Goal: Check status: Check status

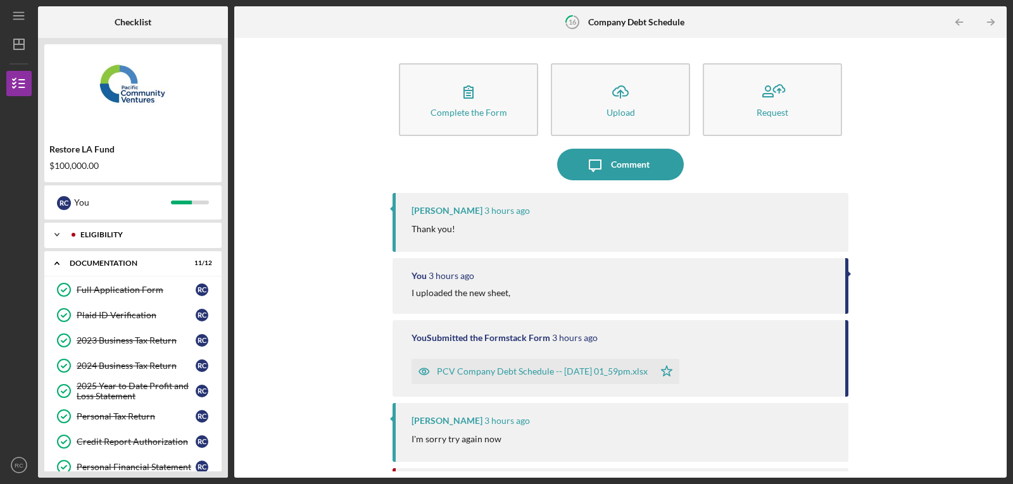
click at [86, 231] on div "Eligibility" at bounding box center [142, 235] width 125 height 8
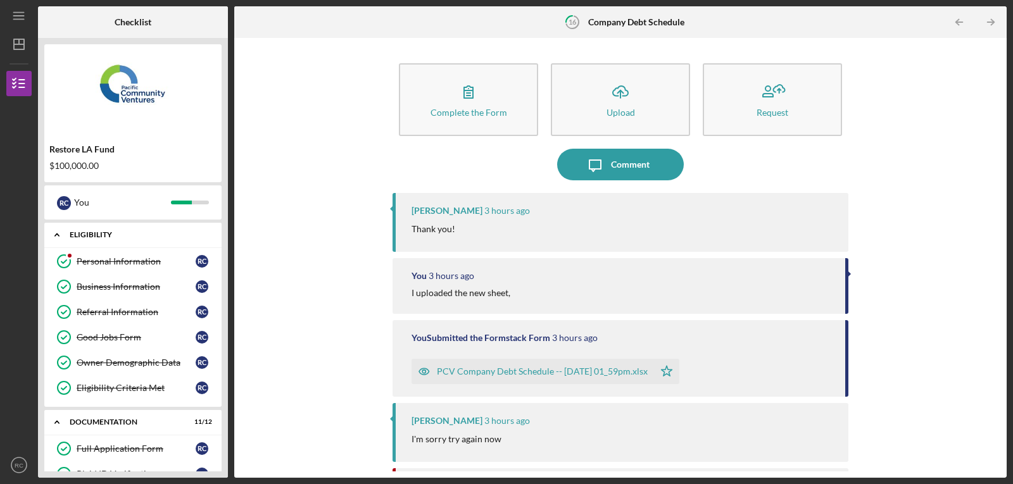
click at [80, 234] on div "Eligibility" at bounding box center [138, 235] width 136 height 8
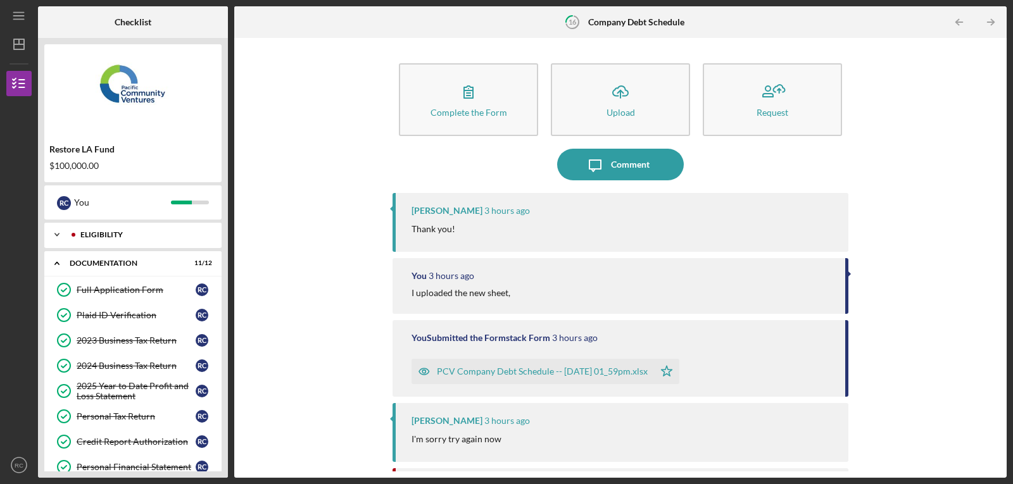
click at [84, 230] on div "Icon/Expander Eligibility 6 / 6" at bounding box center [132, 234] width 177 height 25
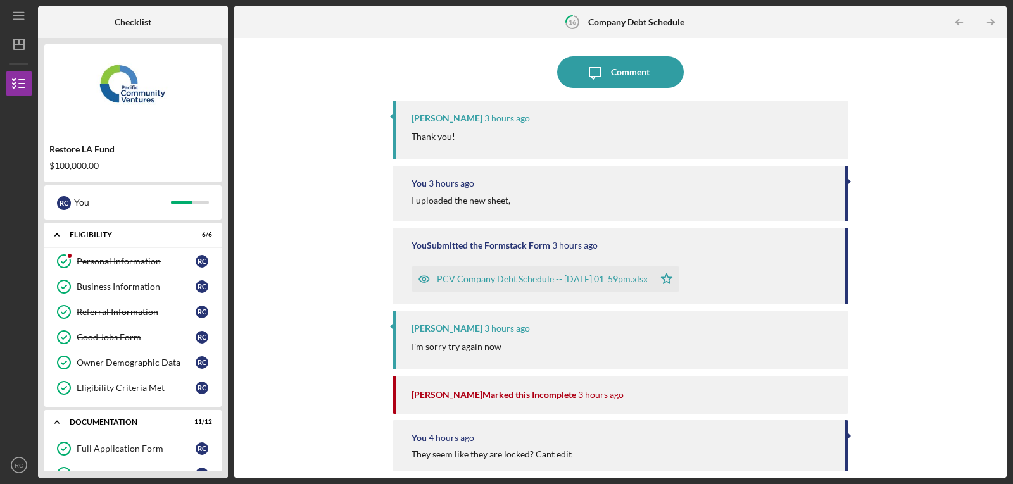
scroll to position [106, 0]
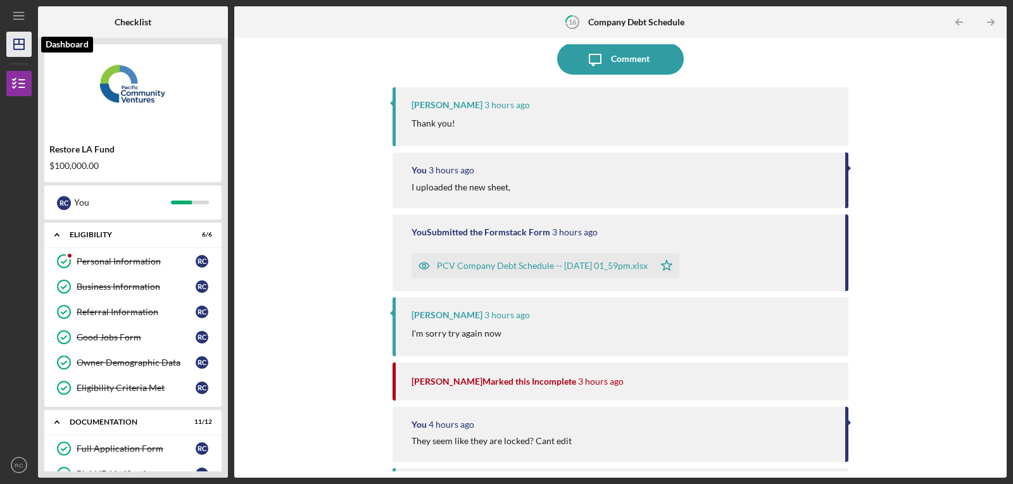
click at [23, 42] on polygon "button" at bounding box center [19, 44] width 10 height 10
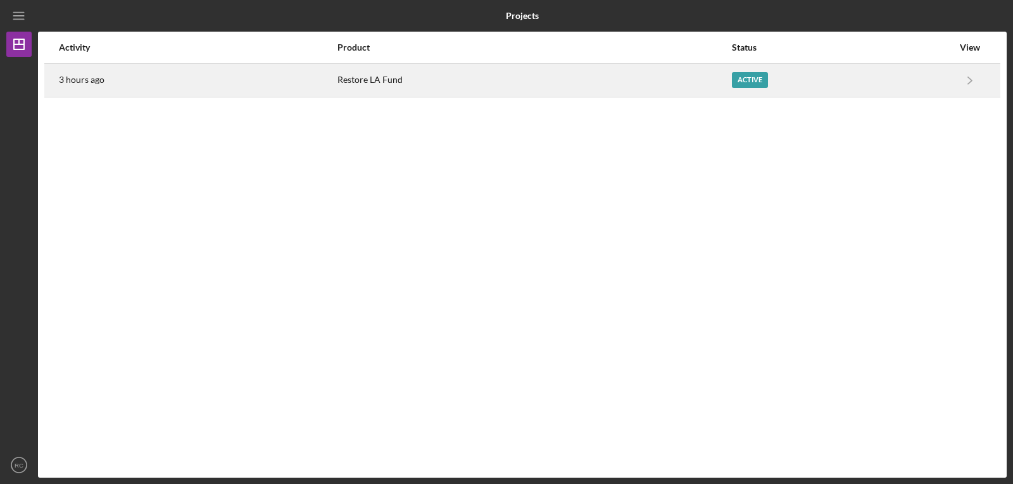
click at [577, 91] on div "Restore LA Fund" at bounding box center [534, 81] width 394 height 32
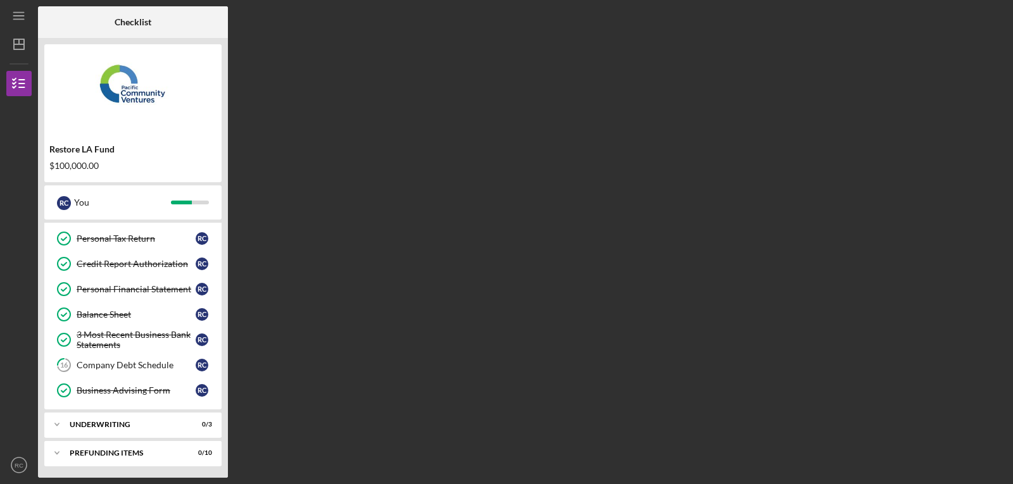
scroll to position [179, 0]
click at [117, 361] on div "Company Debt Schedule" at bounding box center [136, 364] width 119 height 10
